Goal: Transaction & Acquisition: Obtain resource

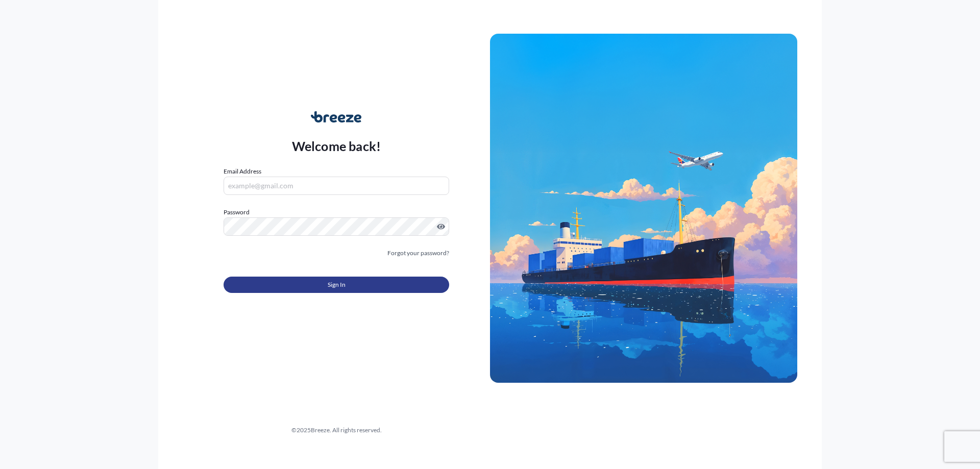
type input "[PERSON_NAME][EMAIL_ADDRESS][DOMAIN_NAME]"
click at [285, 286] on button "Sign In" at bounding box center [337, 285] width 226 height 16
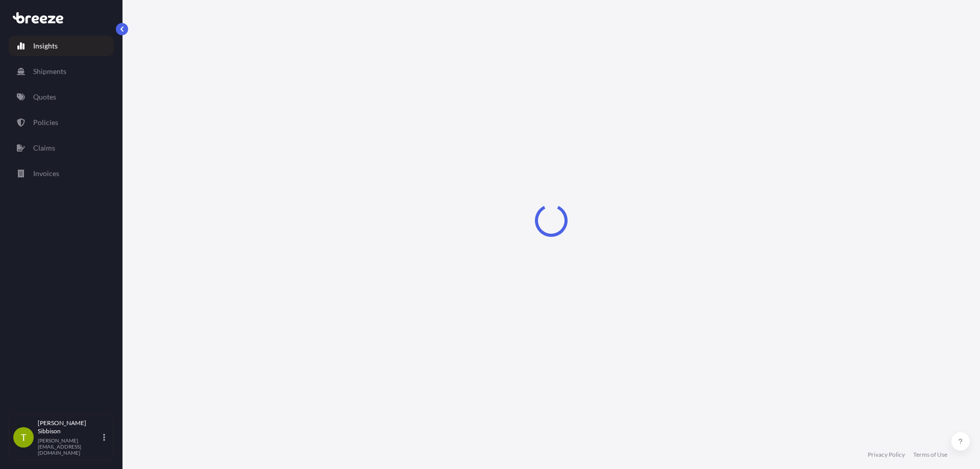
select select "2025"
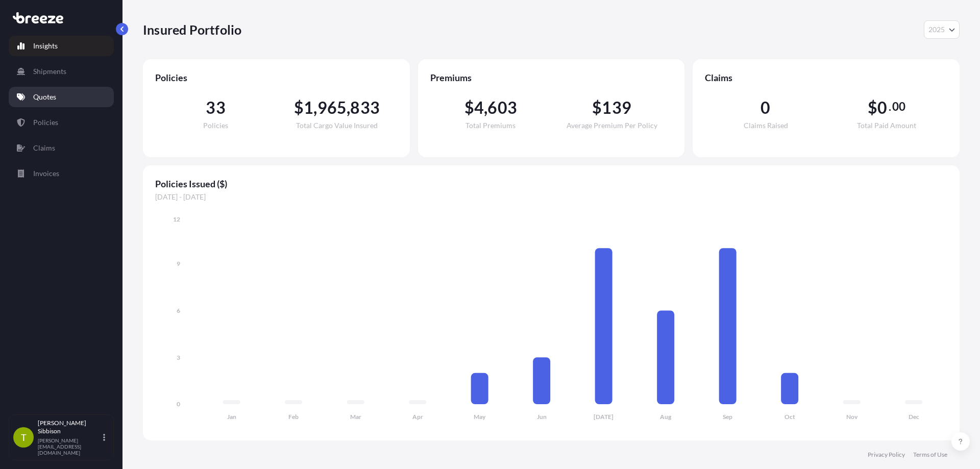
click at [53, 91] on link "Quotes" at bounding box center [61, 97] width 105 height 20
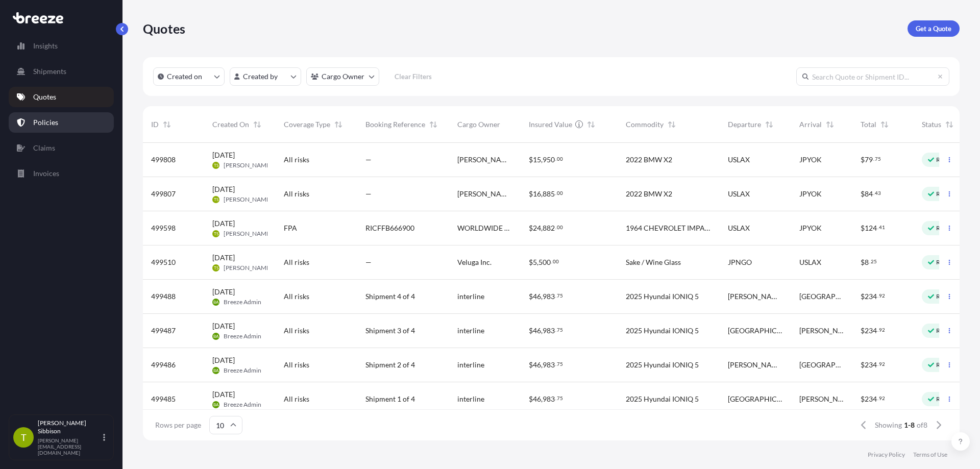
click at [99, 117] on link "Policies" at bounding box center [61, 122] width 105 height 20
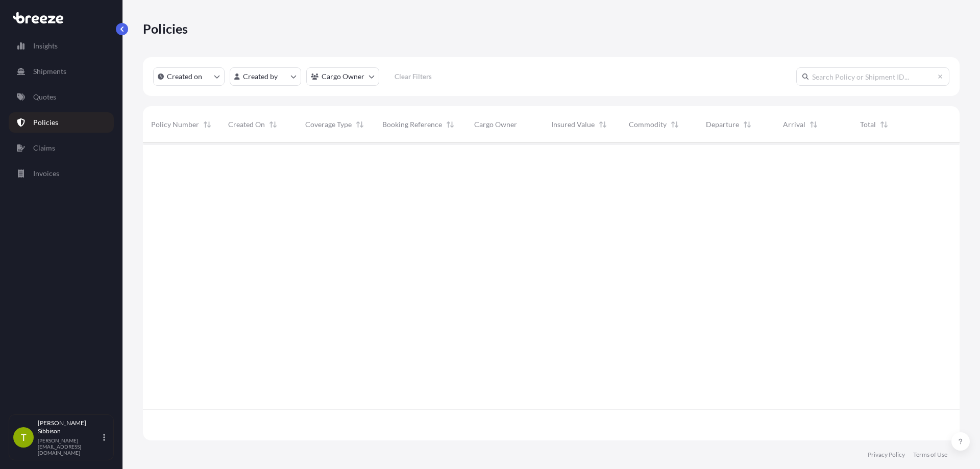
scroll to position [296, 809]
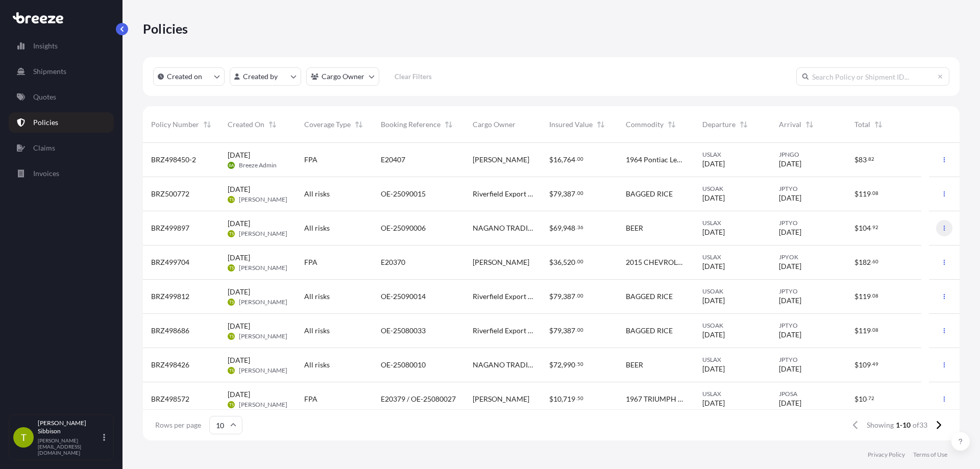
click at [942, 226] on icon "button" at bounding box center [945, 228] width 6 height 6
click at [909, 228] on link "Duplicate quote" at bounding box center [883, 230] width 93 height 16
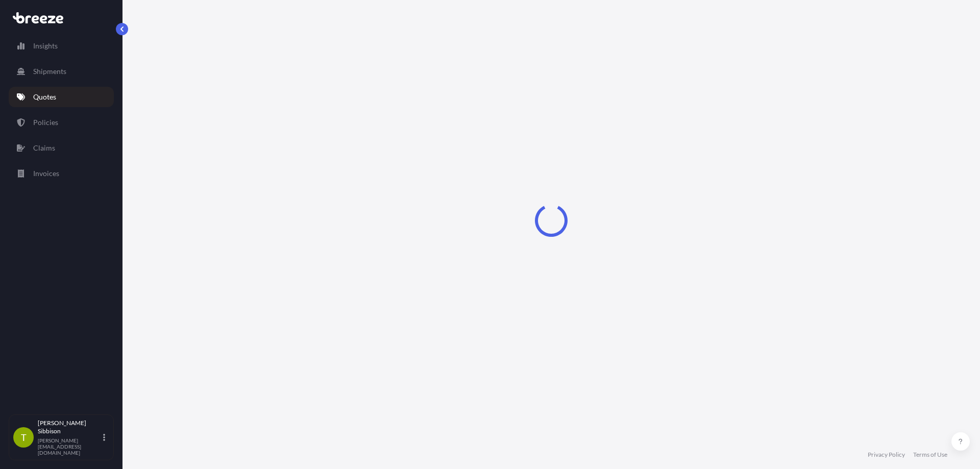
select select "Road"
select select "Sea"
select select "2"
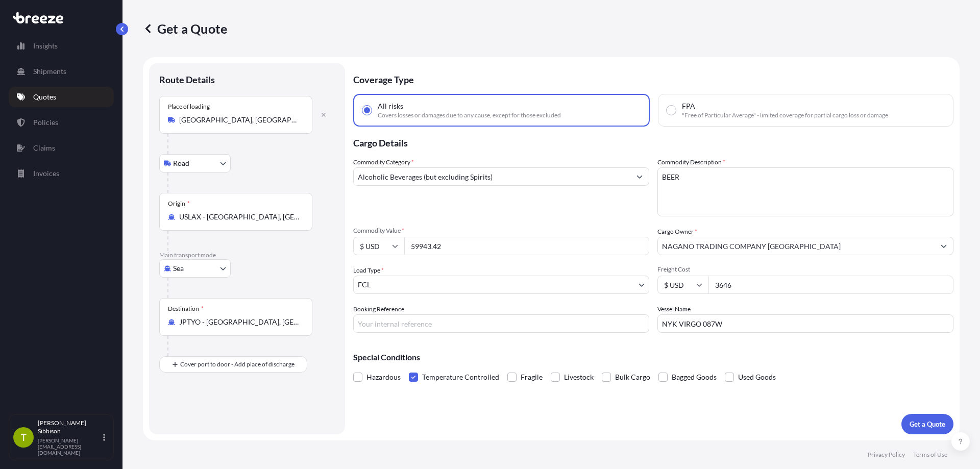
click at [771, 328] on input "NYK VIRGO 087W" at bounding box center [806, 324] width 296 height 18
drag, startPoint x: 749, startPoint y: 322, endPoint x: 626, endPoint y: 324, distance: 122.1
click at [621, 323] on div "Commodity Category * Alcoholic Beverages (but excluding Spirits) Commodity Desc…" at bounding box center [653, 245] width 600 height 176
paste input "ONE COMPETENCE"
click at [743, 335] on div "Coverage Type All risks Covers losses or damages due to any cause, except for t…" at bounding box center [653, 248] width 600 height 371
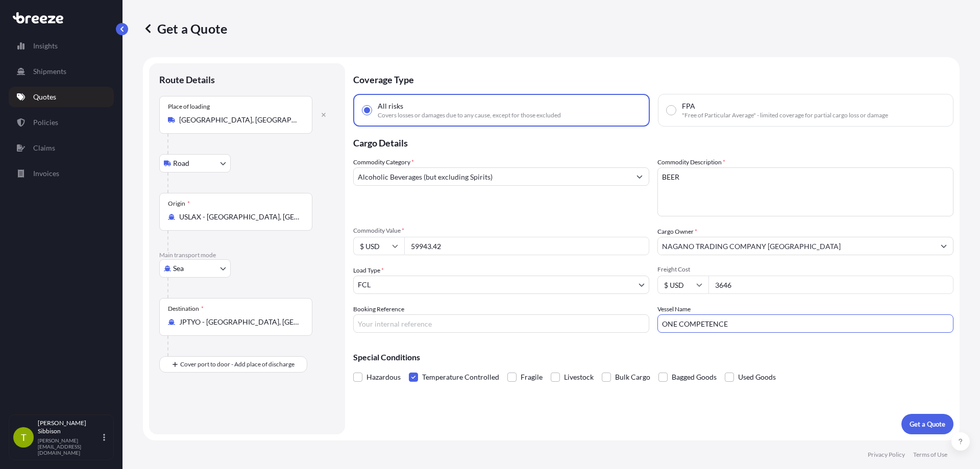
click at [744, 327] on input "ONE COMPETENCE" at bounding box center [806, 324] width 296 height 18
type input "ONE COMPETENCE 095W"
click at [756, 352] on div "Special Conditions Hazardous Temperature Controlled Fragile Livestock Bulk Carg…" at bounding box center [653, 363] width 600 height 44
drag, startPoint x: 461, startPoint y: 250, endPoint x: 405, endPoint y: 258, distance: 55.7
click at [400, 257] on div "Commodity Category * Alcoholic Beverages (but excluding Spirits) Commodity Desc…" at bounding box center [653, 245] width 600 height 176
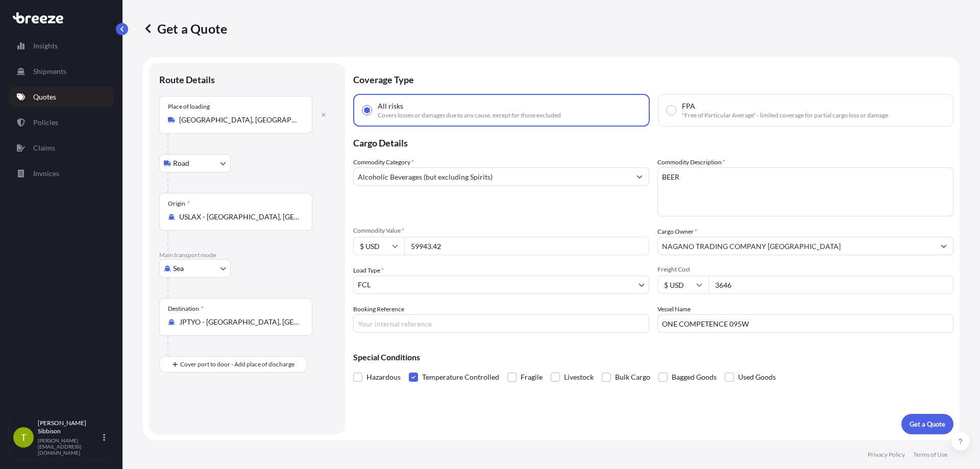
paste input "64557.14"
type input "64557.14"
click at [456, 227] on span "Commodity Value *" at bounding box center [501, 231] width 296 height 8
click at [456, 237] on input "64557.14" at bounding box center [526, 246] width 245 height 18
click at [525, 227] on span "Commodity Value *" at bounding box center [501, 231] width 296 height 8
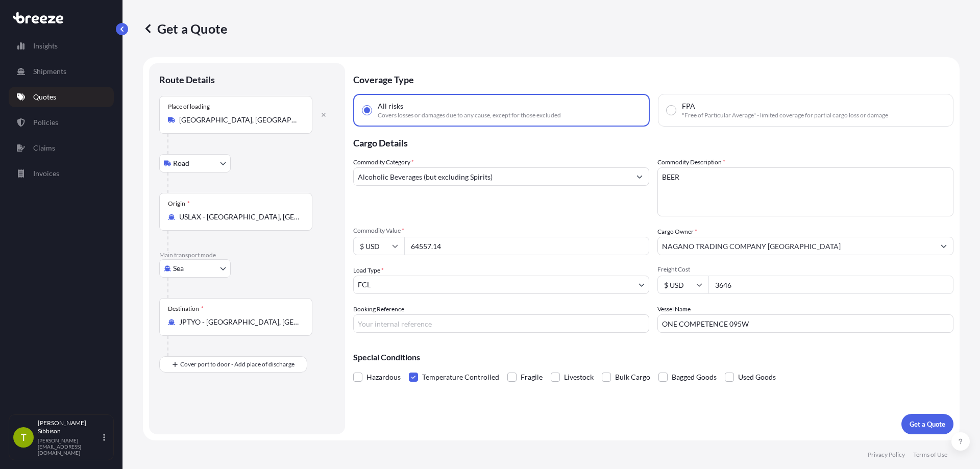
click at [525, 237] on input "64557.14" at bounding box center [526, 246] width 245 height 18
click at [496, 329] on input "Booking Reference" at bounding box center [501, 324] width 296 height 18
click at [413, 327] on input "Booking Reference" at bounding box center [501, 324] width 296 height 18
paste input "OE-25090021"
type input "OE-25090021"
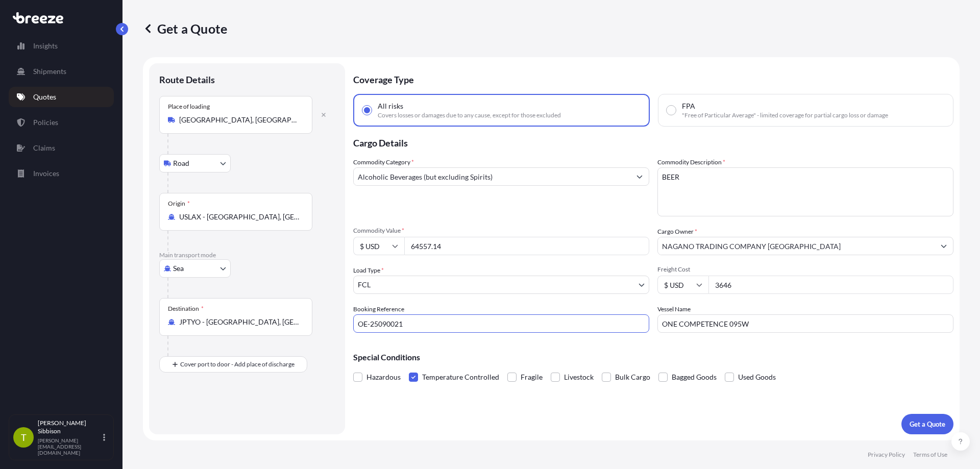
click at [504, 304] on div "Booking Reference OE-25090021" at bounding box center [501, 318] width 296 height 29
click at [932, 421] on p "Get a Quote" at bounding box center [928, 424] width 36 height 10
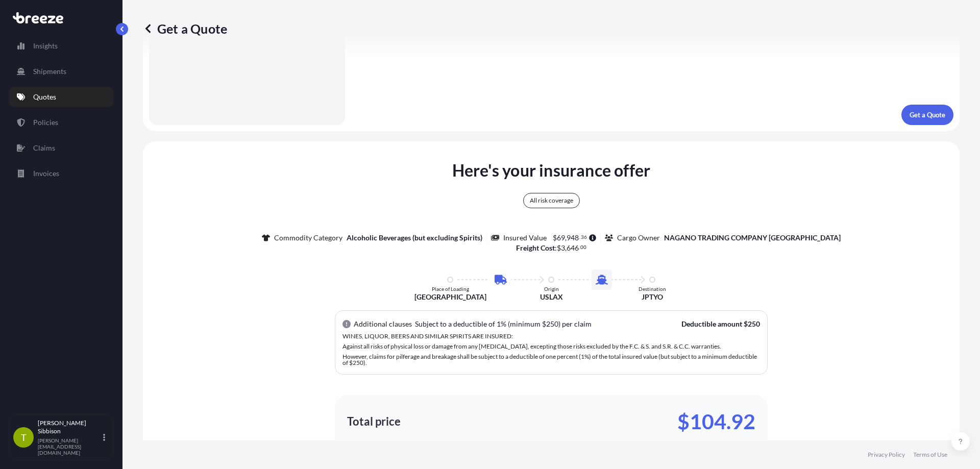
scroll to position [457, 0]
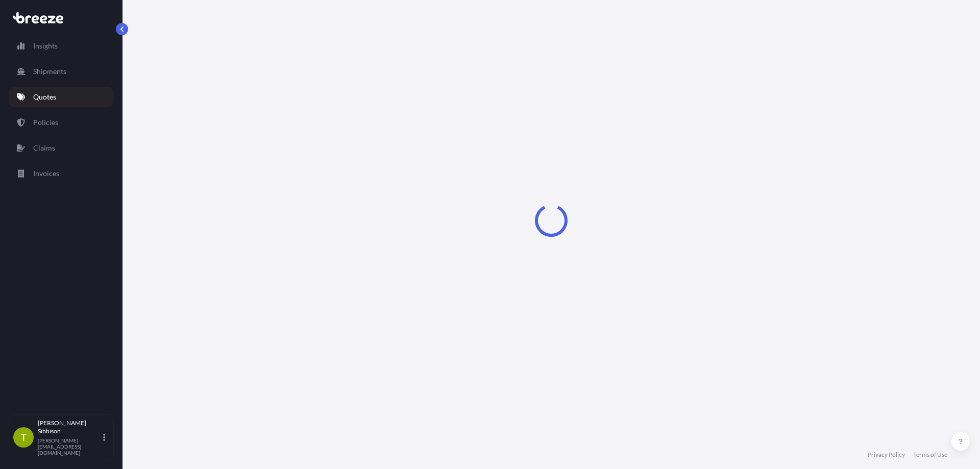
select select "Road"
select select "Sea"
select select "2"
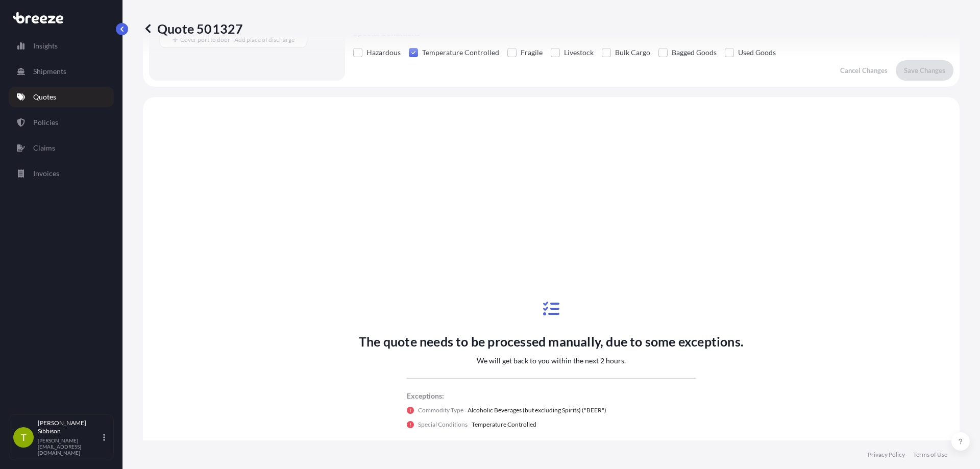
scroll to position [371, 0]
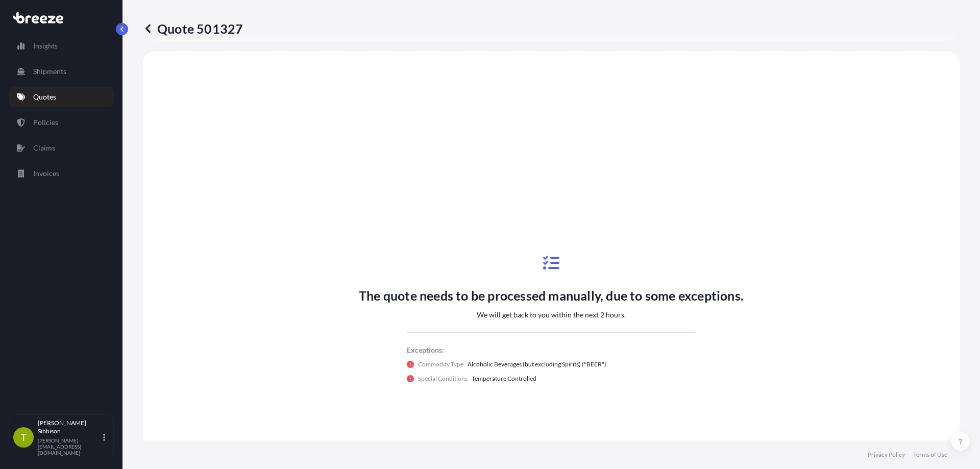
click at [201, 28] on p "Quote 501327" at bounding box center [193, 28] width 100 height 16
click at [247, 30] on div "Quote 501327" at bounding box center [551, 28] width 817 height 16
drag, startPoint x: 250, startPoint y: 28, endPoint x: 248, endPoint y: 37, distance: 9.3
click at [248, 37] on div "Quote 501327" at bounding box center [551, 28] width 817 height 57
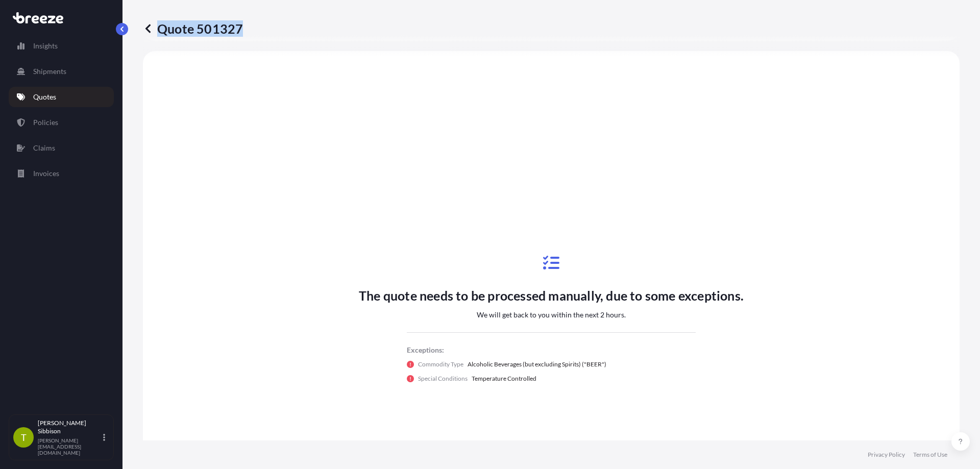
copy p "Quote 501327"
drag, startPoint x: 855, startPoint y: 203, endPoint x: 828, endPoint y: 195, distance: 27.8
click at [854, 202] on div "The quote needs to be processed manually, due to some exceptions. We will get b…" at bounding box center [551, 319] width 788 height 508
click at [66, 103] on link "Quotes" at bounding box center [61, 97] width 105 height 20
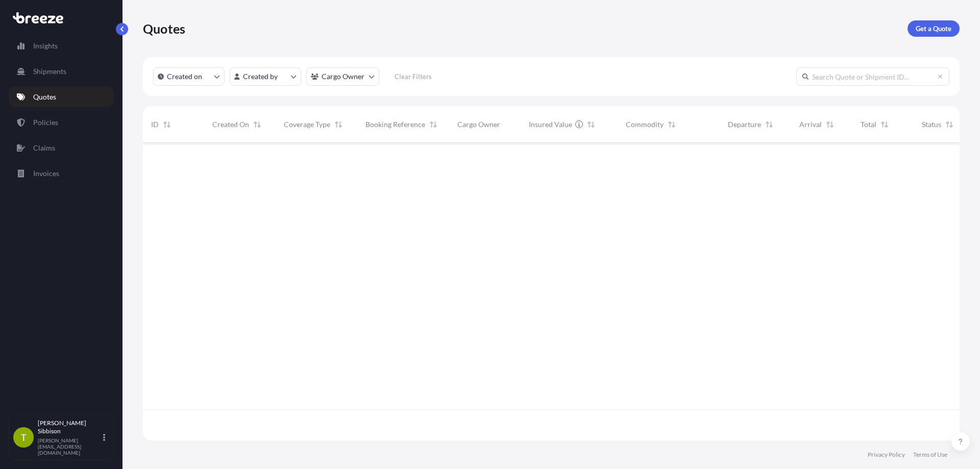
scroll to position [296, 809]
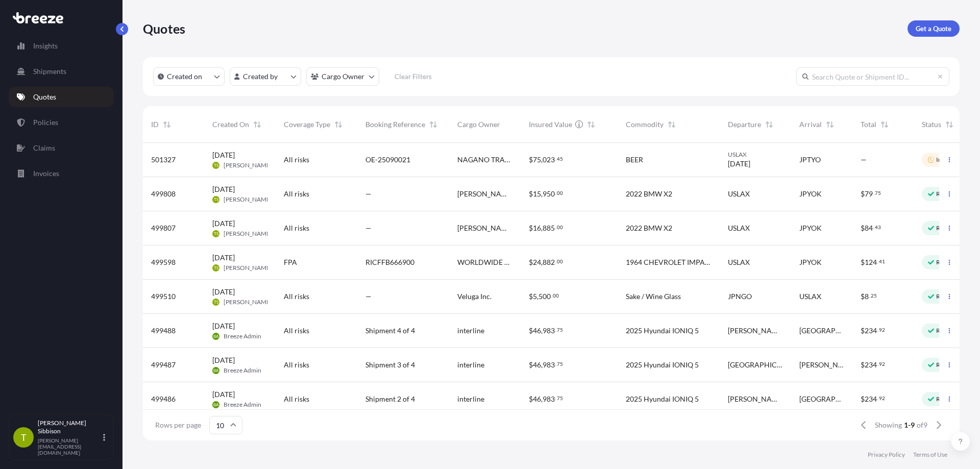
scroll to position [8, 8]
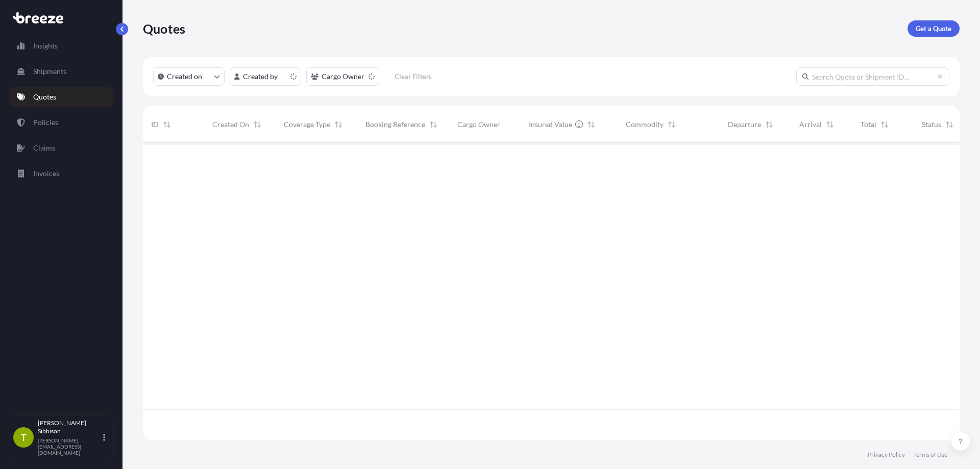
scroll to position [296, 809]
